Goal: Transaction & Acquisition: Purchase product/service

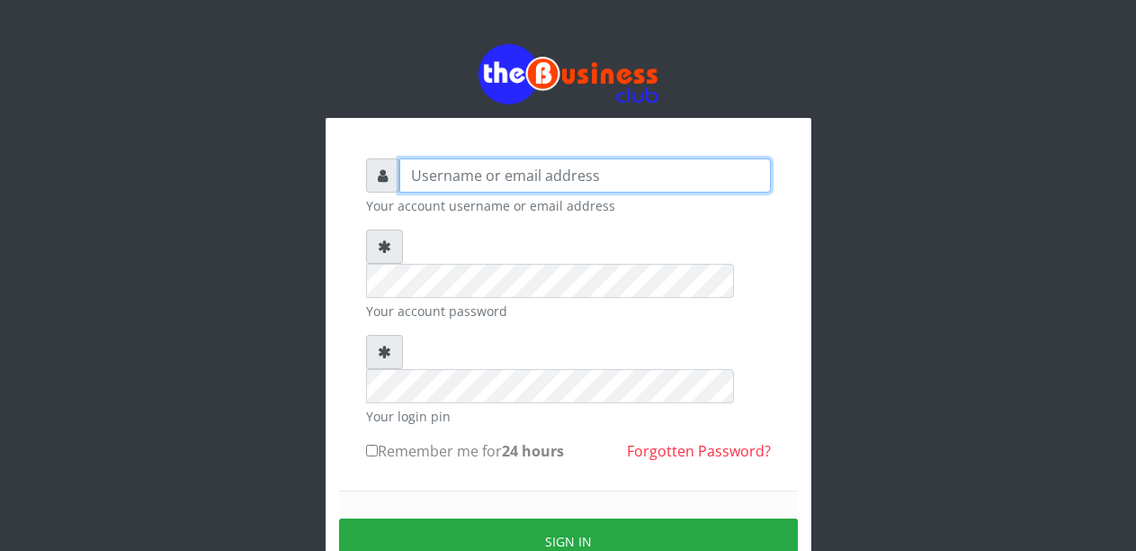
click at [430, 172] on input "text" at bounding box center [585, 175] width 372 height 34
type input "Malamsidi3030"
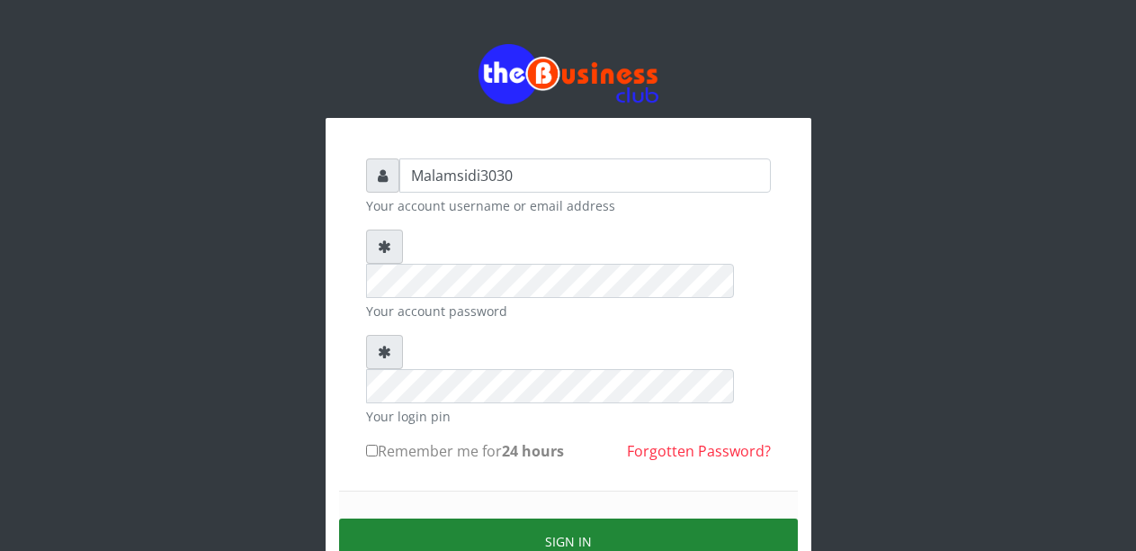
click at [507, 518] on button "Sign in" at bounding box center [568, 541] width 459 height 46
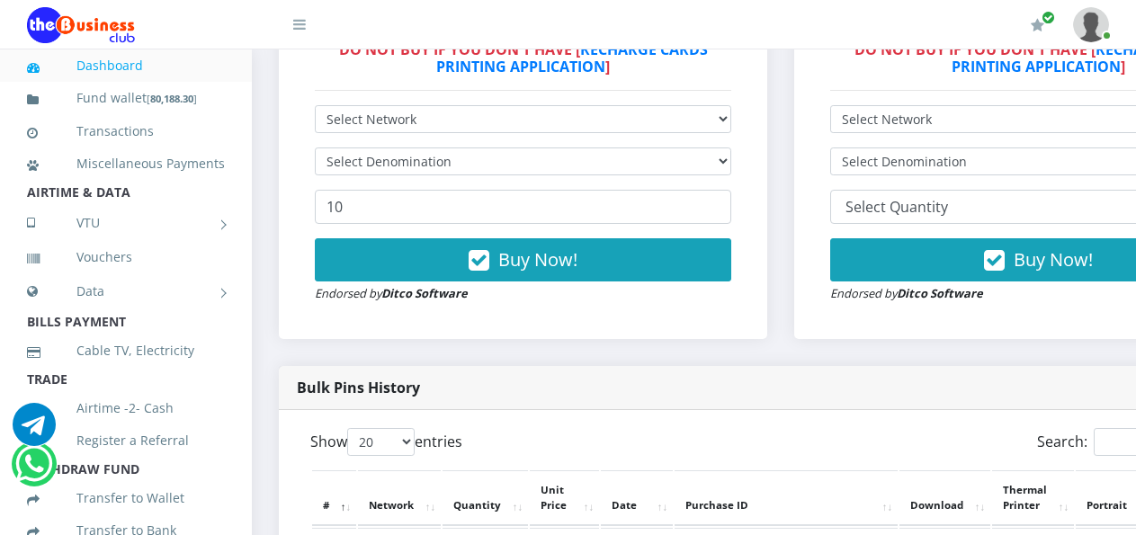
scroll to position [558, 0]
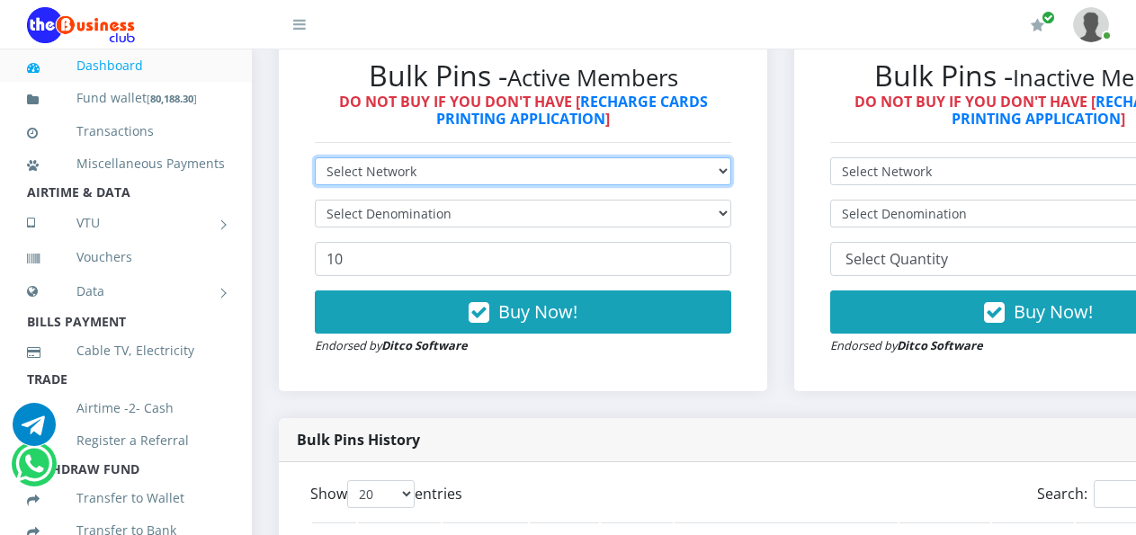
click at [598, 157] on select "Select Network MTN Globacom 9Mobile Airtel" at bounding box center [523, 171] width 417 height 28
select select "MTN"
click at [315, 157] on select "Select Network MTN Globacom 9Mobile Airtel" at bounding box center [523, 171] width 417 height 28
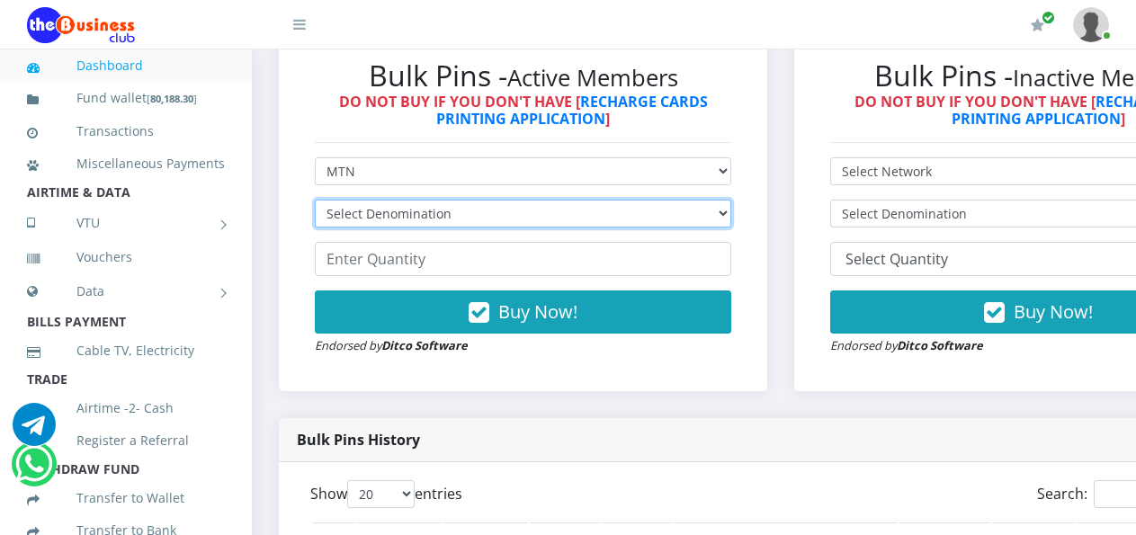
click at [722, 200] on select "Select Denomination MTN NGN100 - ₦96.99 MTN NGN200 - ₦193.98 MTN NGN400 - ₦387.…" at bounding box center [523, 214] width 417 height 28
select select "484.95-500"
click at [315, 200] on select "Select Denomination MTN NGN100 - ₦96.99 MTN NGN200 - ₦193.98 MTN NGN400 - ₦387.…" at bounding box center [523, 214] width 417 height 28
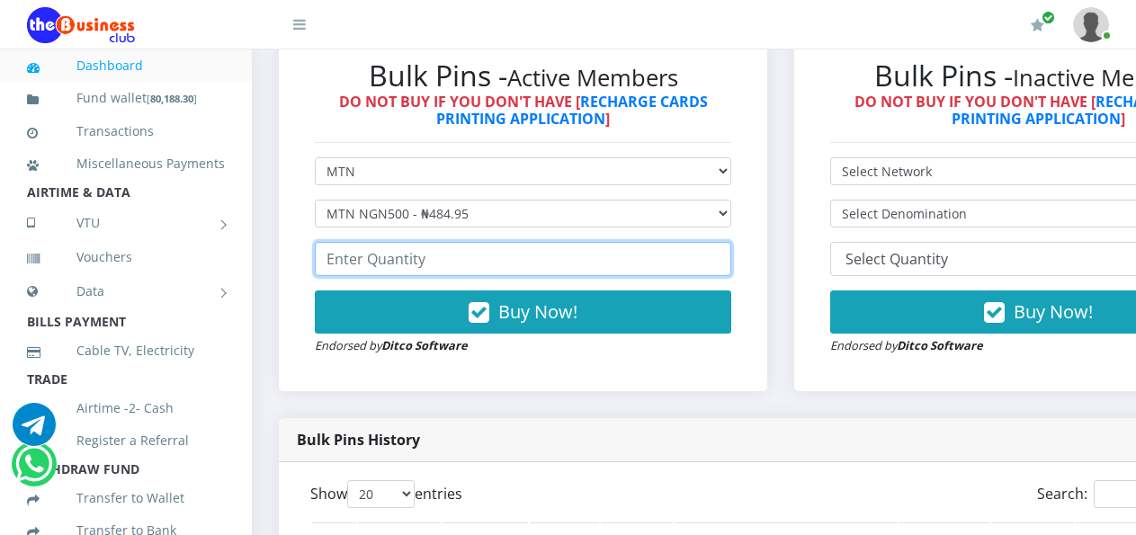
click at [444, 242] on input "number" at bounding box center [523, 259] width 417 height 34
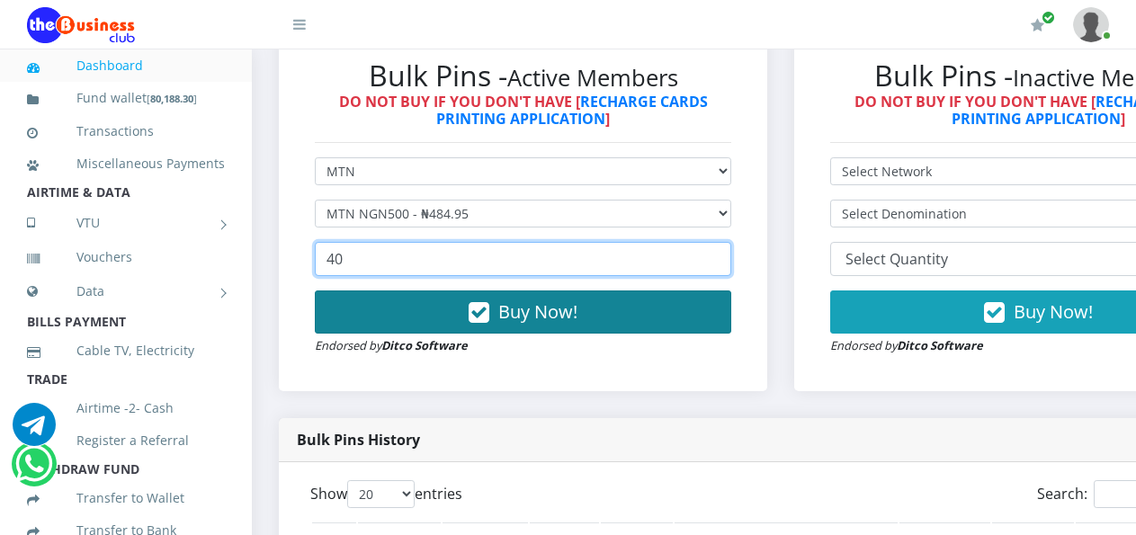
type input "40"
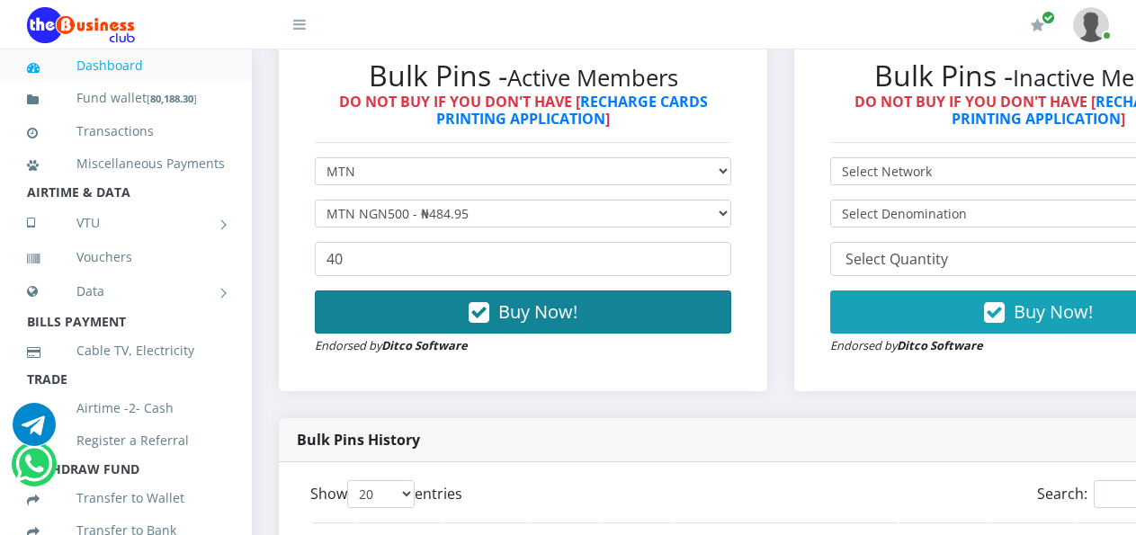
click at [489, 304] on icon "button" at bounding box center [479, 313] width 21 height 18
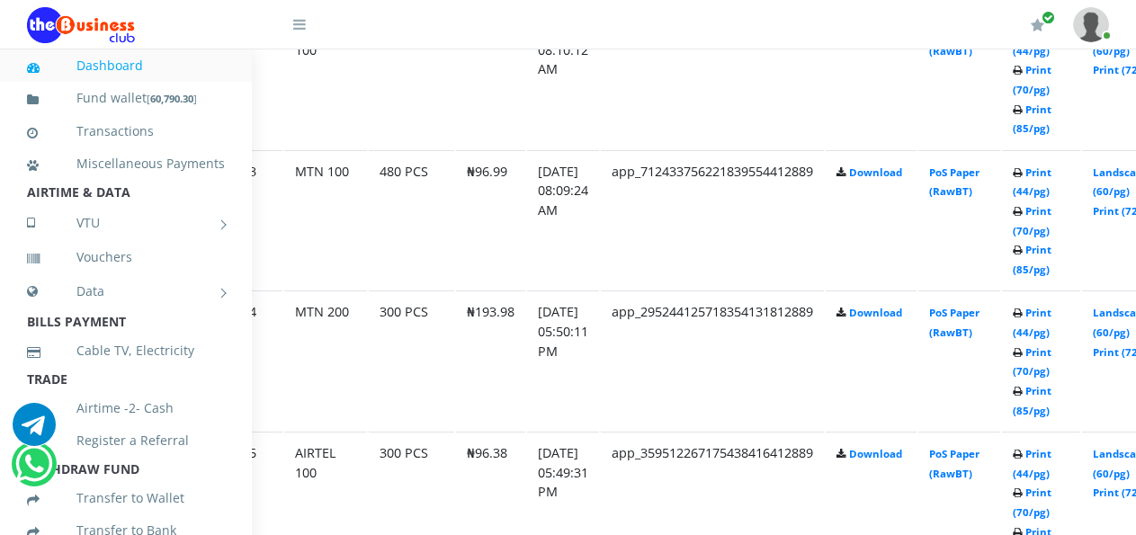
scroll to position [1269, 114]
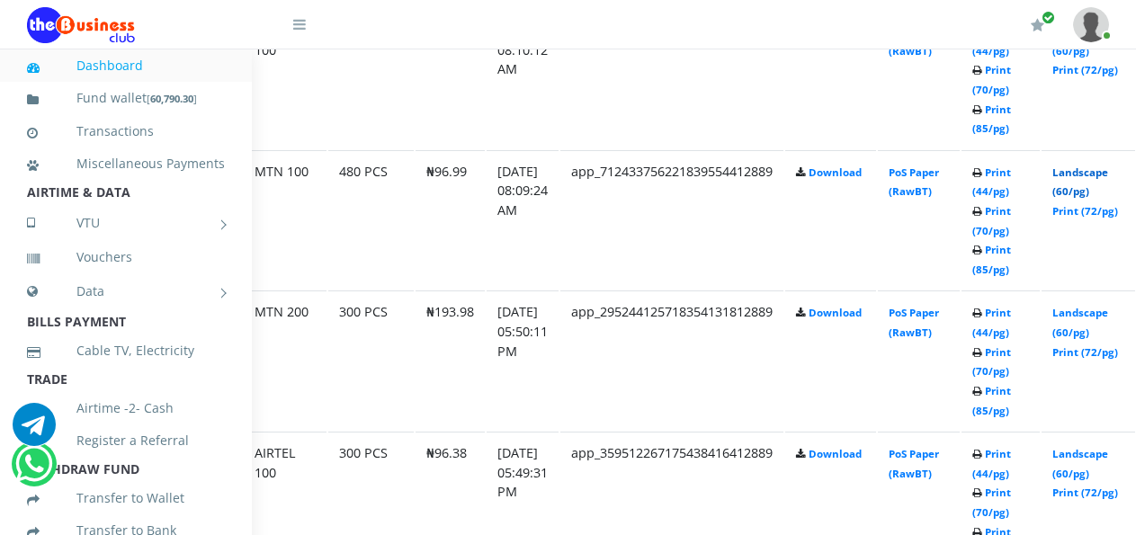
click at [1087, 181] on link "Landscape (60/pg)" at bounding box center [1081, 182] width 56 height 33
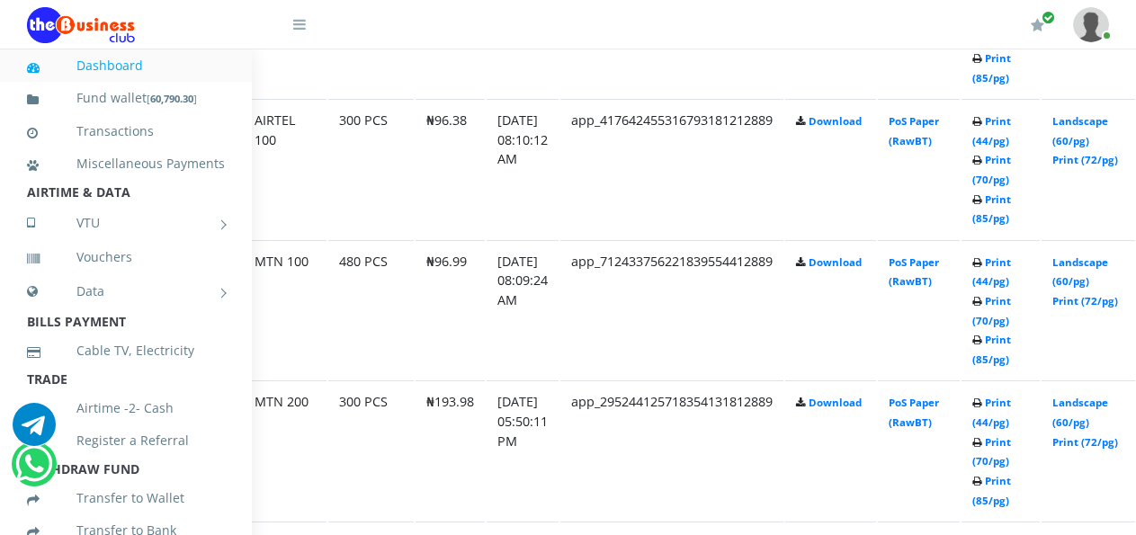
scroll to position [1090, 114]
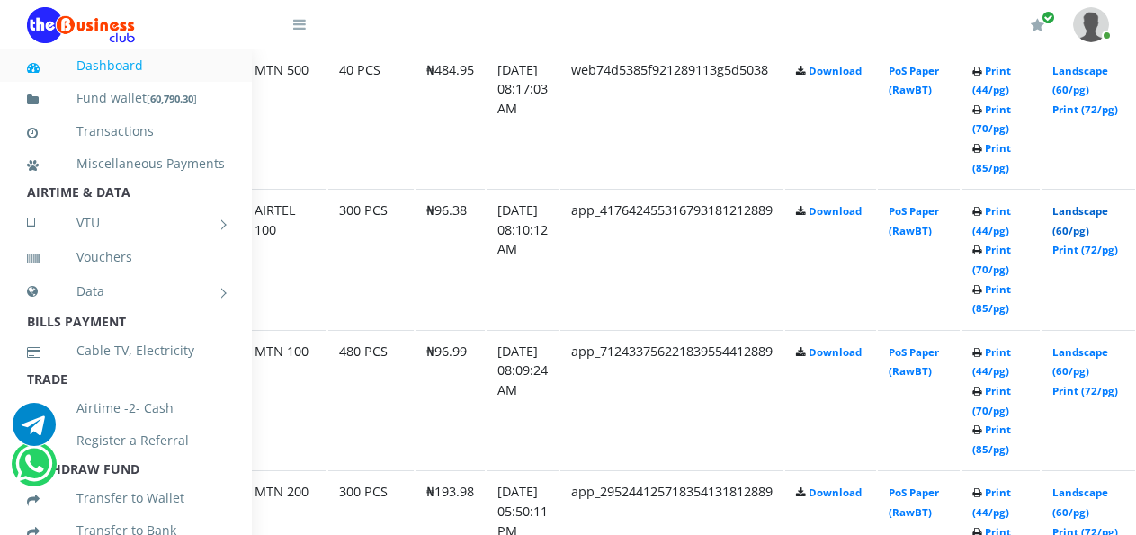
click at [1088, 218] on link "Landscape (60/pg)" at bounding box center [1081, 220] width 56 height 33
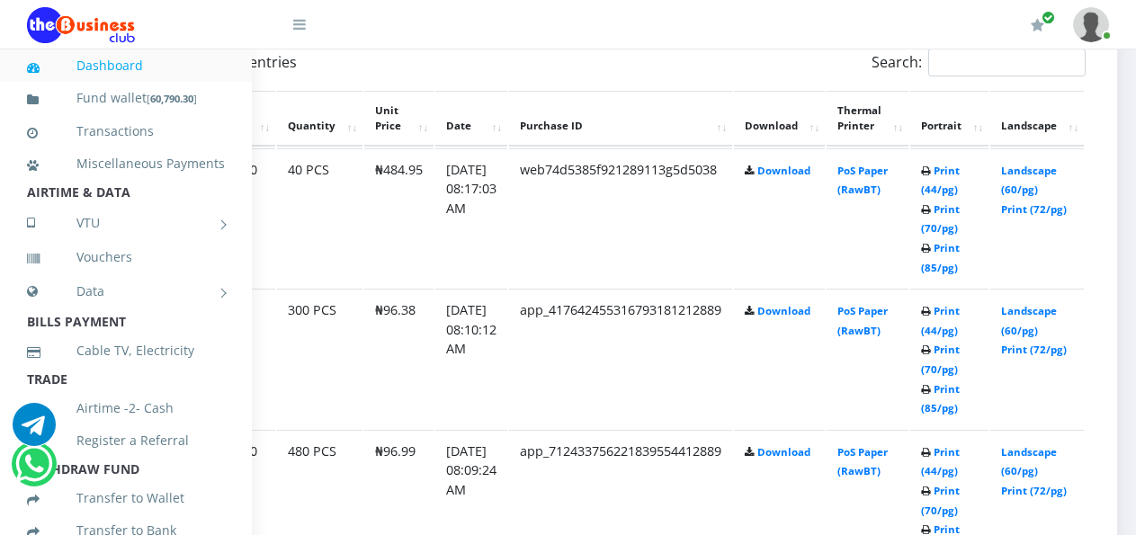
scroll to position [990, 178]
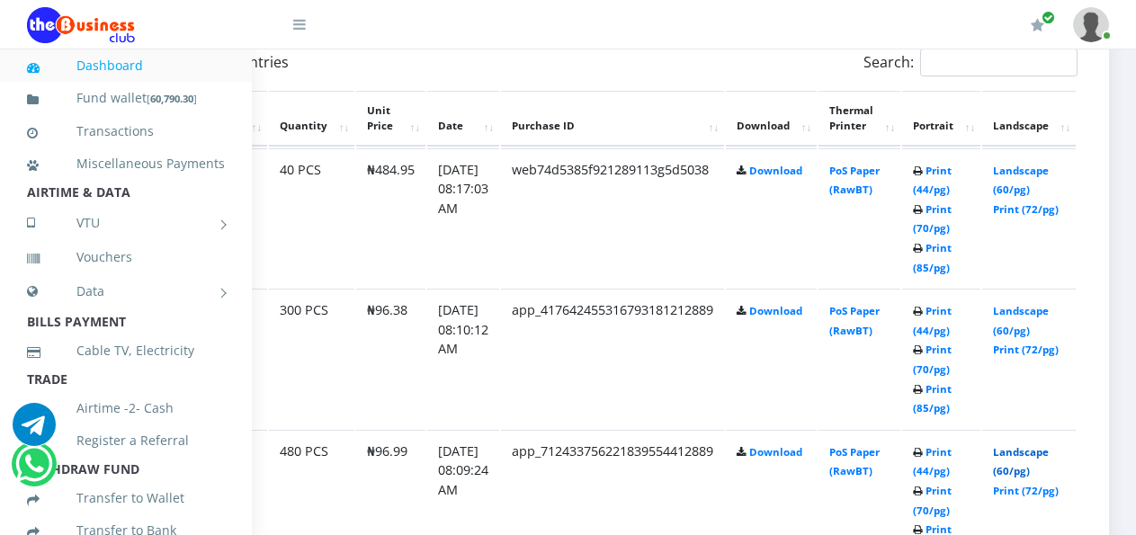
click at [1025, 457] on link "Landscape (60/pg)" at bounding box center [1021, 461] width 56 height 33
click at [946, 174] on link "Print (44/pg)" at bounding box center [932, 180] width 39 height 33
click at [921, 316] on link "Print (44/pg)" at bounding box center [932, 320] width 39 height 33
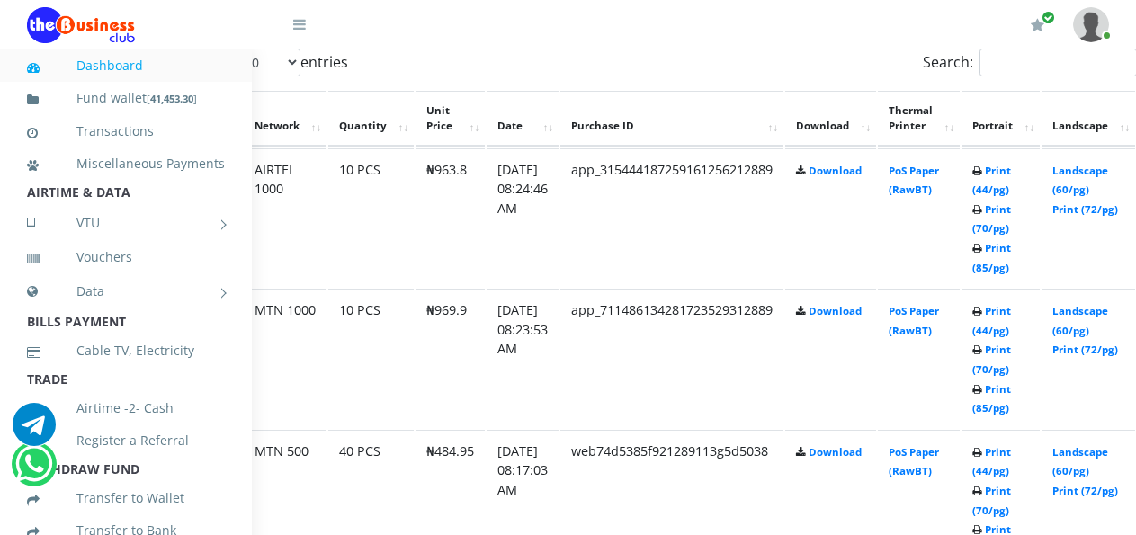
scroll to position [990, 113]
click at [1009, 171] on link "Print (44/pg)" at bounding box center [992, 180] width 39 height 33
